Goal: Browse casually: Explore the website without a specific task or goal

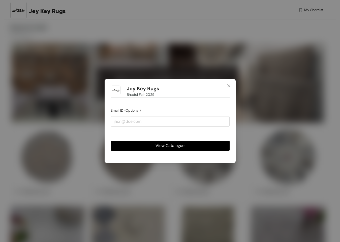
click at [179, 145] on span "View Catalogue" at bounding box center [169, 145] width 29 height 6
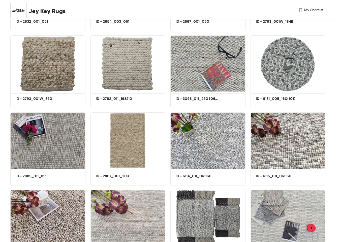
scroll to position [568, 0]
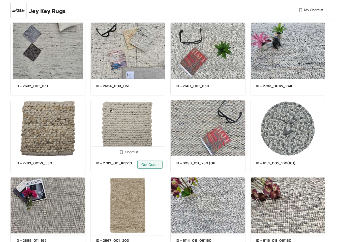
click at [129, 125] on img at bounding box center [127, 128] width 75 height 56
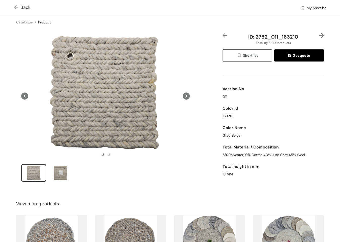
click at [188, 96] on icon at bounding box center [185, 95] width 7 height 7
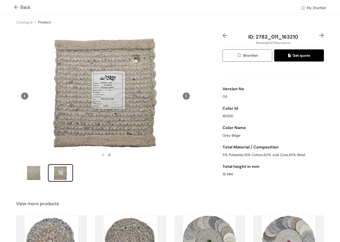
click at [24, 95] on icon at bounding box center [25, 95] width 2 height 3
